Goal: Task Accomplishment & Management: Complete application form

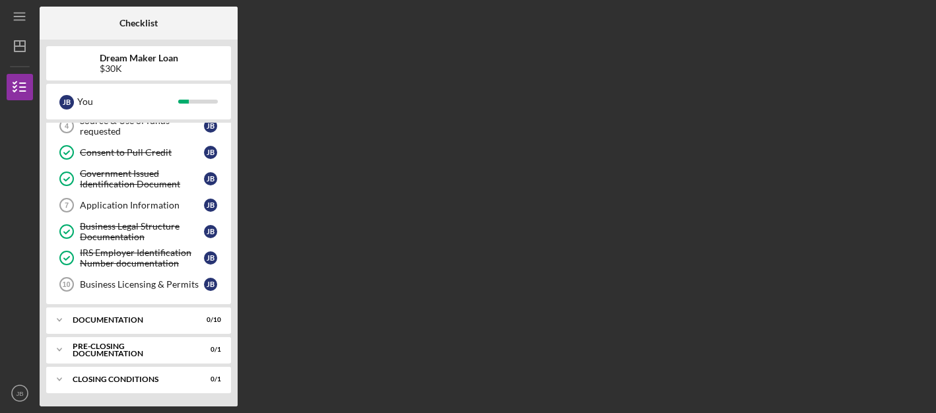
scroll to position [116, 0]
click at [60, 318] on icon "Icon/Expander" at bounding box center [59, 320] width 26 height 26
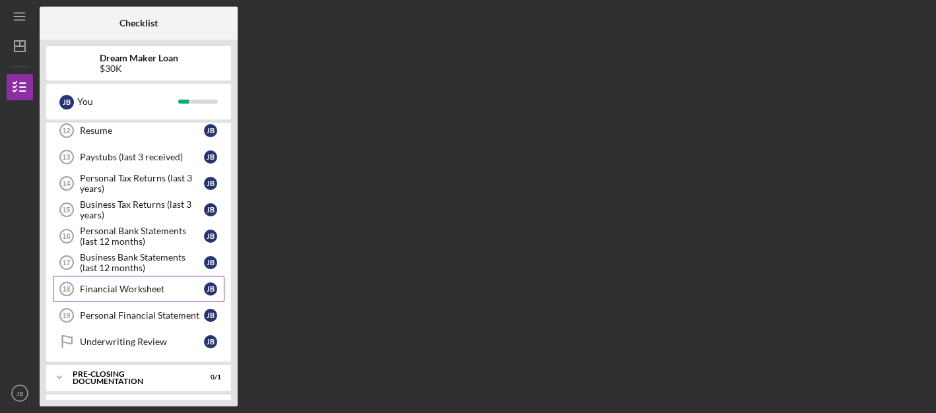
scroll to position [358, 0]
click at [156, 186] on div "Personal Tax Returns (last 3 years)" at bounding box center [142, 184] width 124 height 21
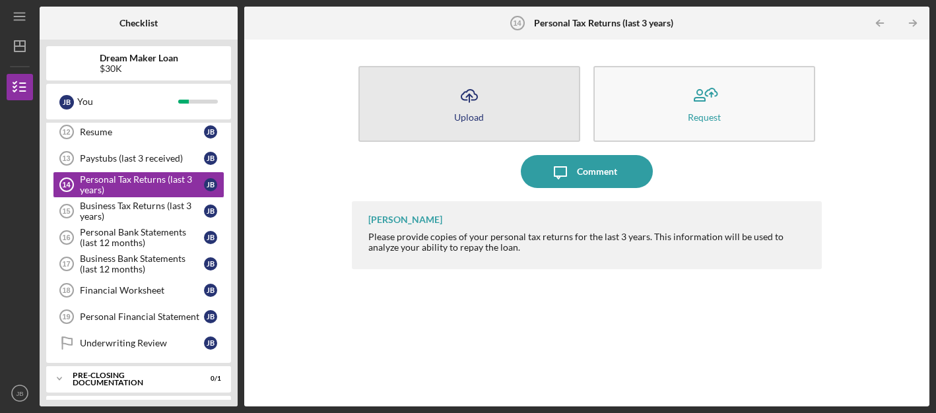
click at [478, 95] on icon "Icon/Upload" at bounding box center [469, 95] width 33 height 33
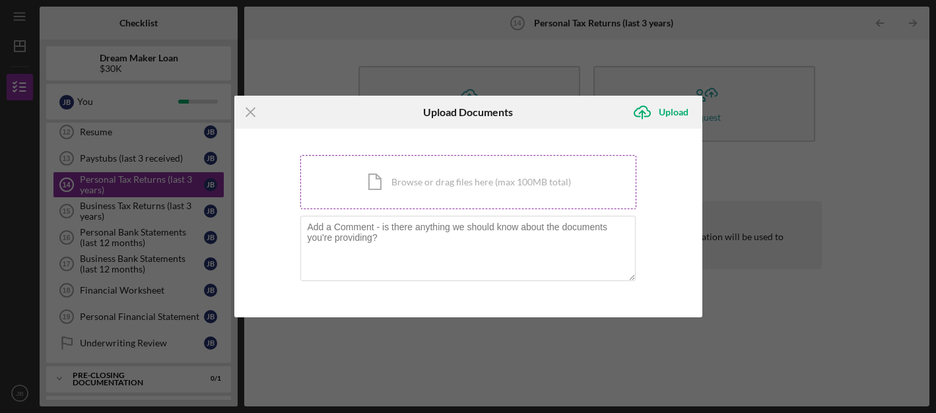
click at [421, 186] on div "Icon/Document Browse or drag files here (max 100MB total) Tap to choose files o…" at bounding box center [468, 182] width 336 height 54
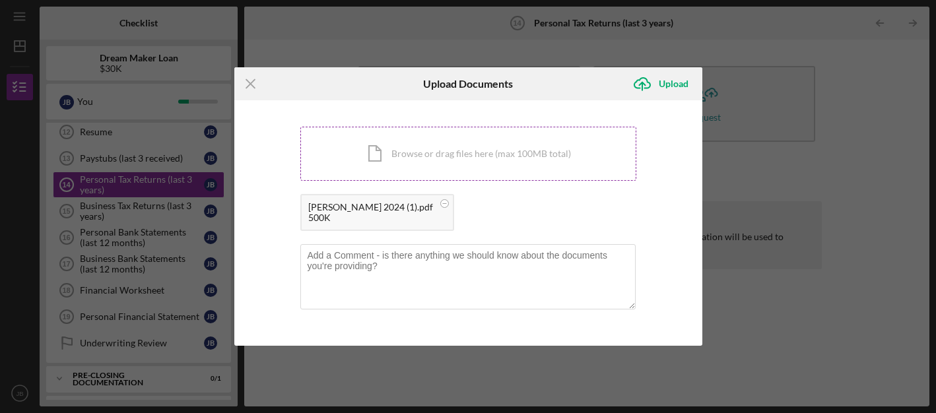
click at [485, 146] on div "Icon/Document Browse or drag files here (max 100MB total) Tap to choose files o…" at bounding box center [468, 154] width 336 height 54
click at [658, 86] on icon "Icon/Upload" at bounding box center [642, 83] width 33 height 33
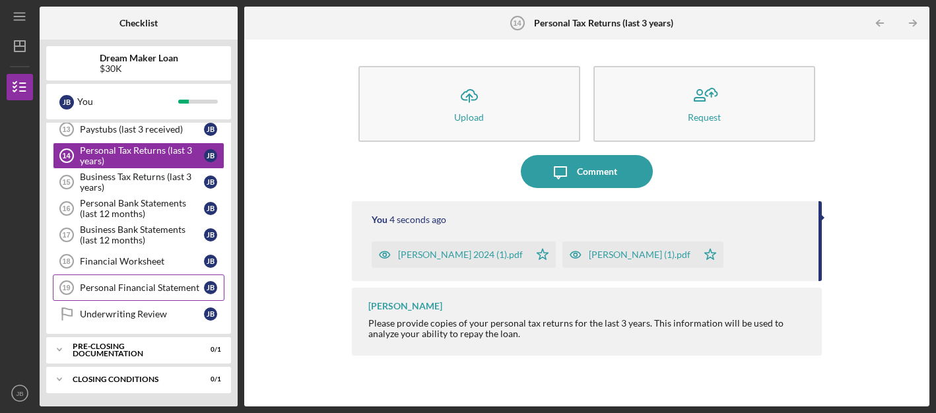
scroll to position [388, 0]
click at [145, 288] on div "Personal Financial Statement" at bounding box center [142, 288] width 124 height 11
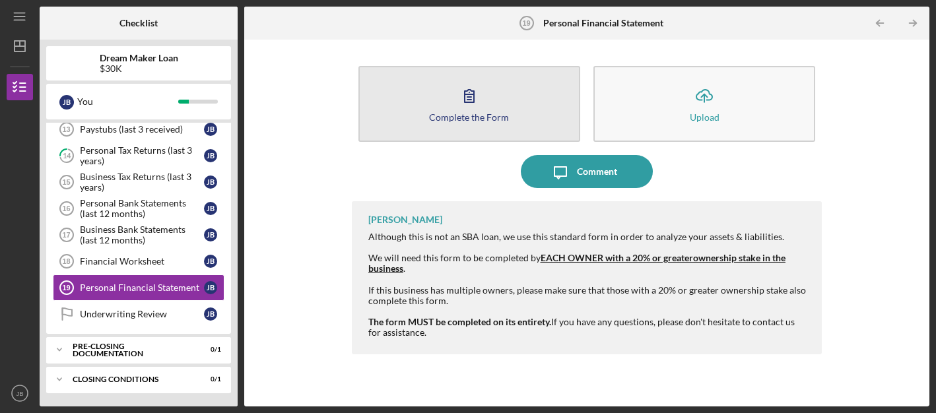
click at [489, 105] on button "Complete the Form Form" at bounding box center [469, 104] width 222 height 76
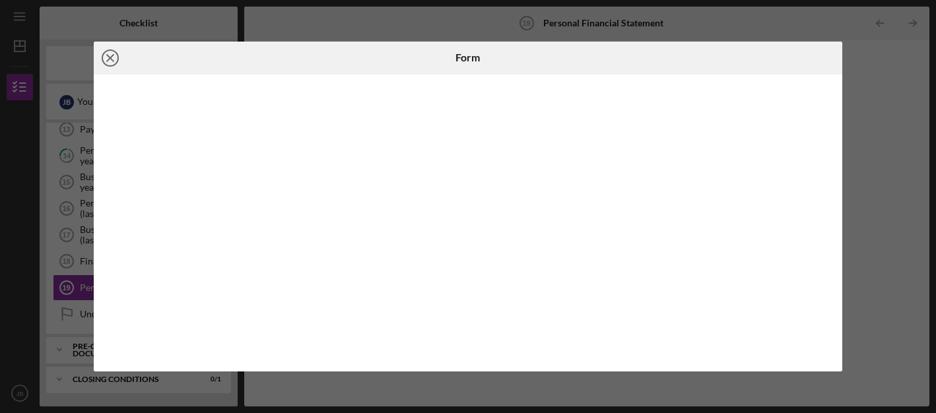
click at [112, 60] on line at bounding box center [110, 58] width 7 height 7
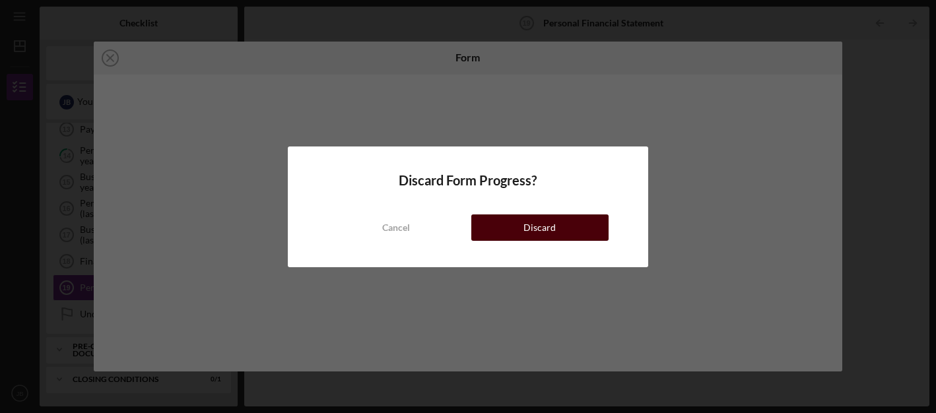
click at [527, 230] on div "Discard" at bounding box center [540, 228] width 32 height 26
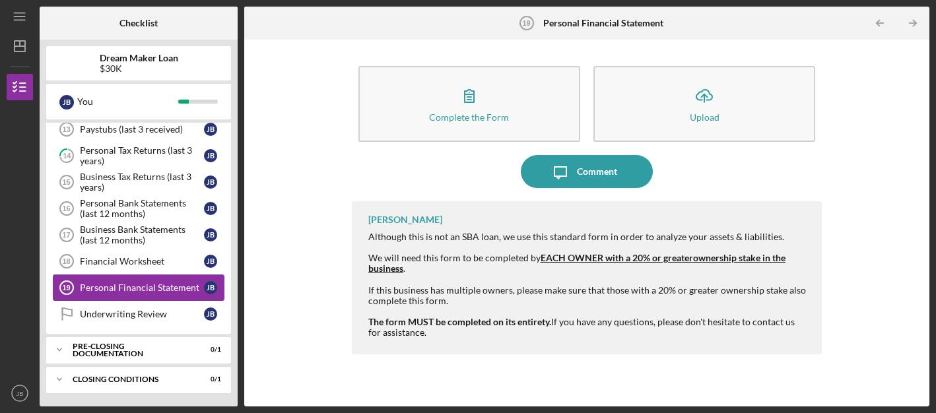
scroll to position [388, 0]
click at [59, 350] on polyline at bounding box center [59, 350] width 4 height 3
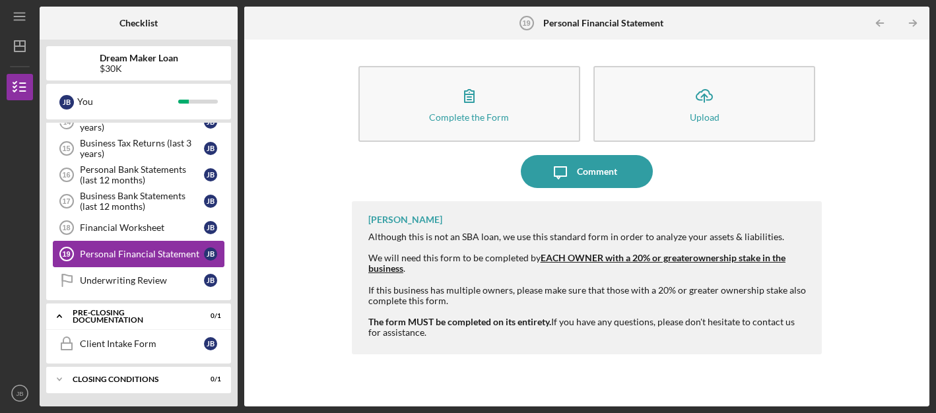
scroll to position [421, 0]
click at [60, 384] on icon "Icon/Expander" at bounding box center [59, 379] width 26 height 26
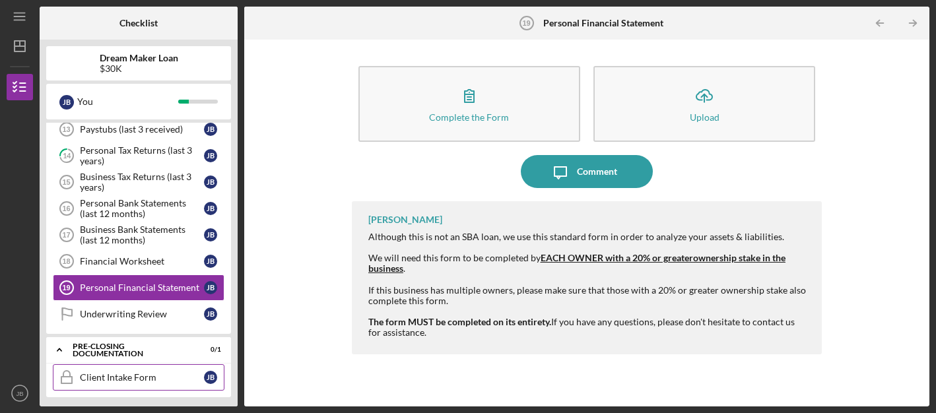
scroll to position [378, 0]
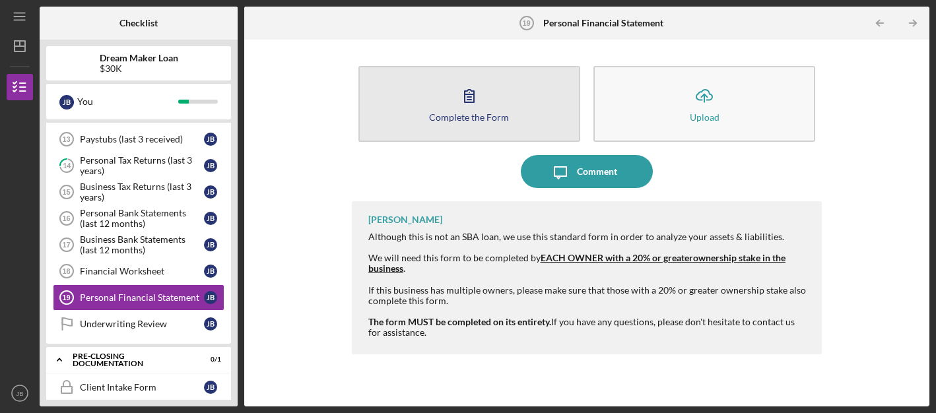
click at [464, 117] on div "Complete the Form" at bounding box center [469, 117] width 80 height 10
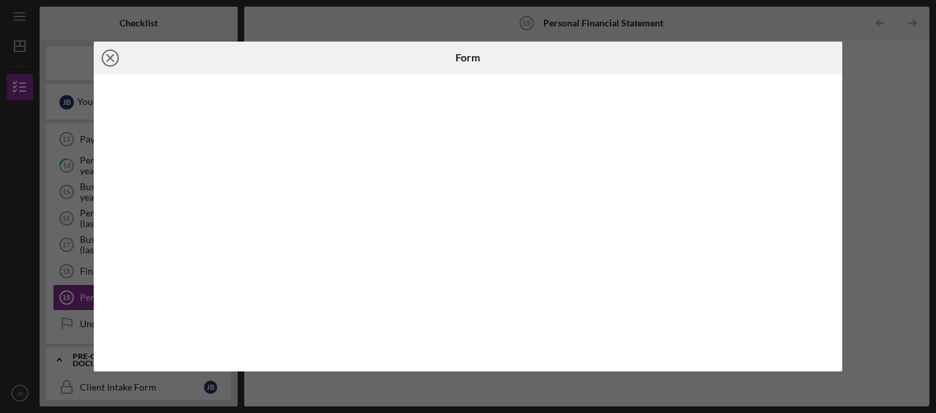
click at [112, 55] on line at bounding box center [110, 58] width 7 height 7
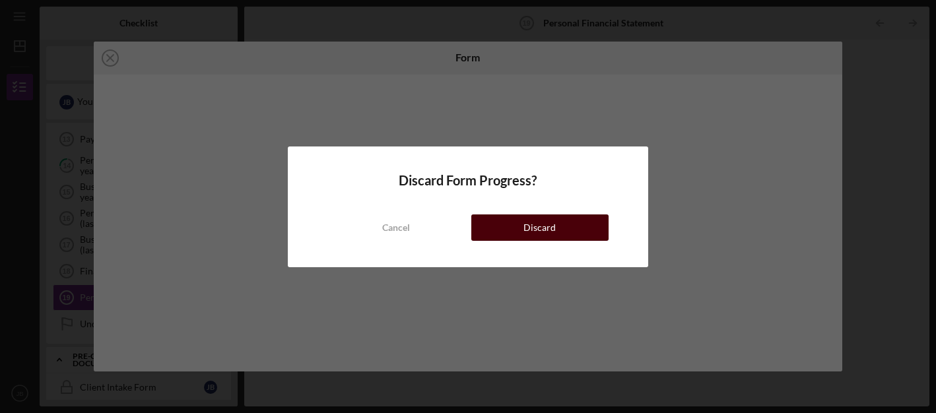
click at [526, 220] on div "Discard" at bounding box center [540, 228] width 32 height 26
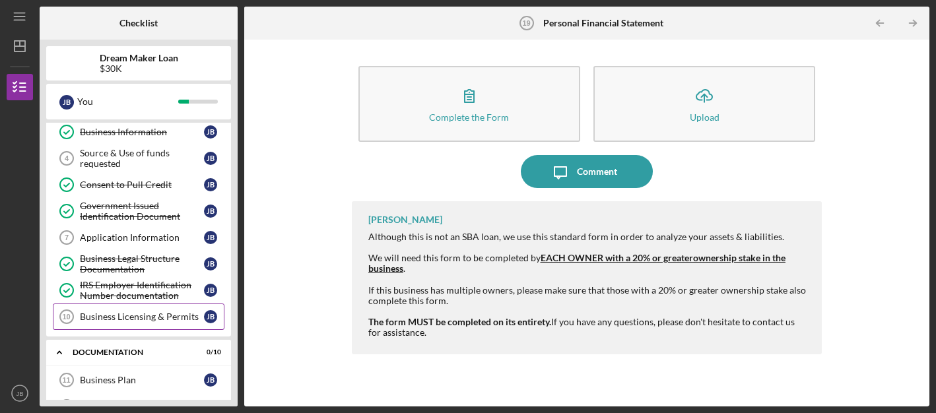
scroll to position [82, 0]
